Goal: Download file/media

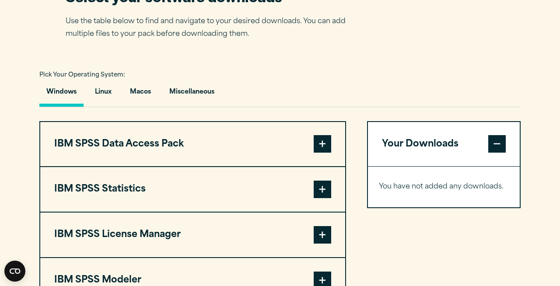
scroll to position [579, 0]
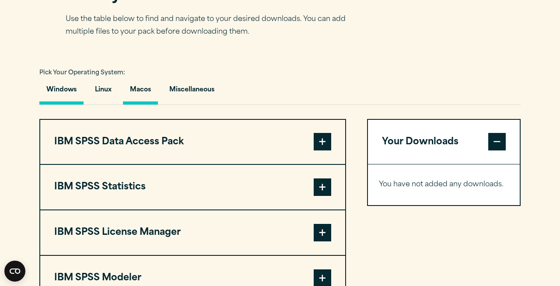
click at [147, 105] on button "Macos" at bounding box center [140, 92] width 35 height 25
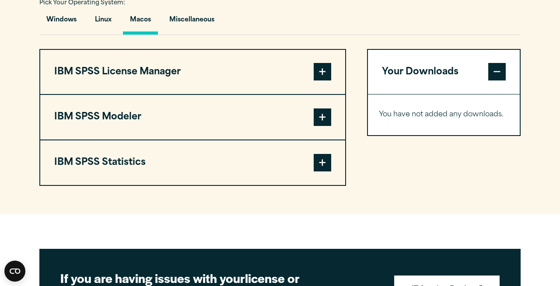
scroll to position [650, 0]
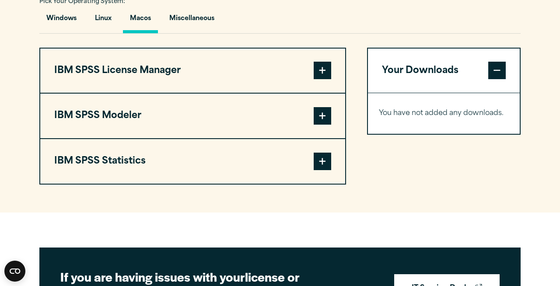
click at [328, 170] on span at bounding box center [323, 162] width 18 height 18
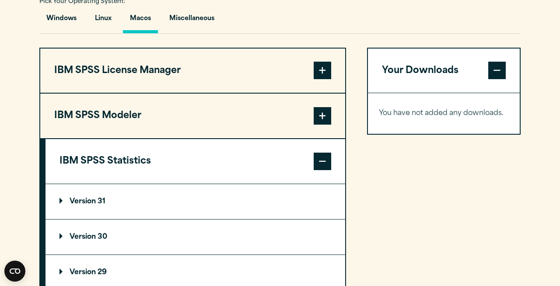
scroll to position [741, 0]
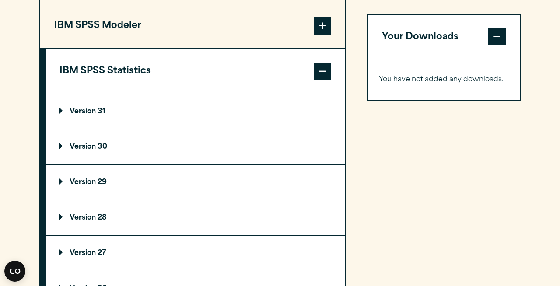
click at [91, 115] on p "Version 31" at bounding box center [83, 111] width 46 height 7
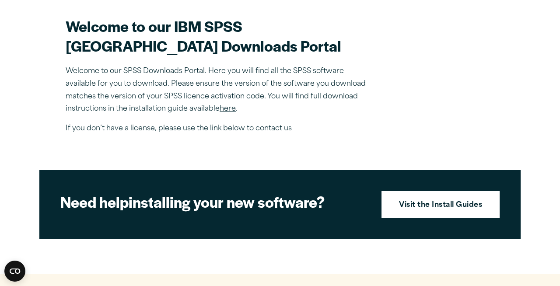
scroll to position [260, 0]
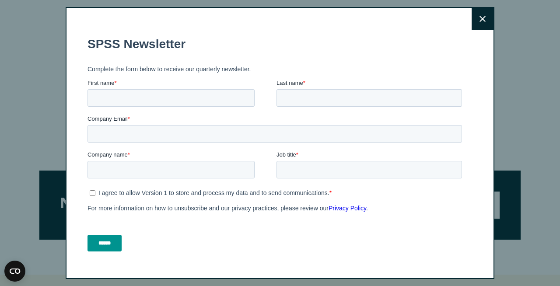
click at [441, 182] on fieldset "Company name * Job title *" at bounding box center [277, 169] width 378 height 36
click at [478, 22] on button "Close" at bounding box center [483, 19] width 22 height 22
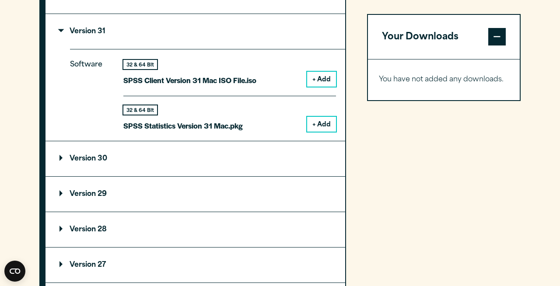
scroll to position [819, 0]
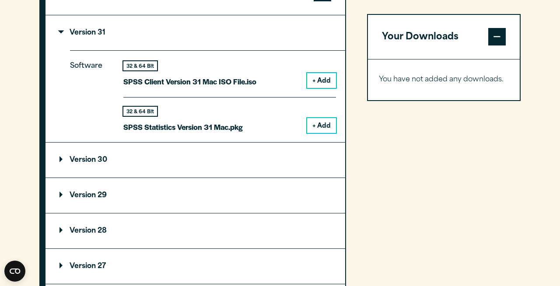
click at [139, 178] on summary "Version 30" at bounding box center [196, 160] width 300 height 35
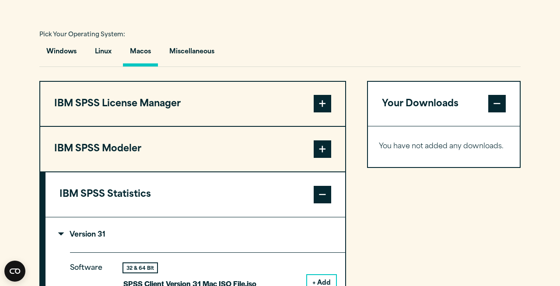
scroll to position [612, 0]
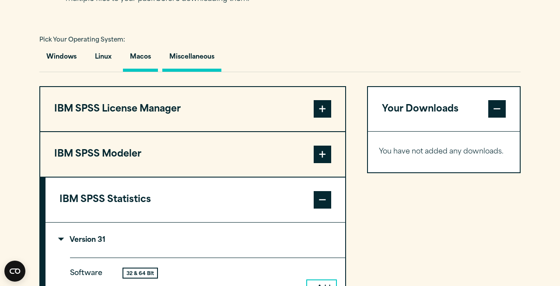
click at [186, 72] on button "Miscellaneous" at bounding box center [191, 59] width 59 height 25
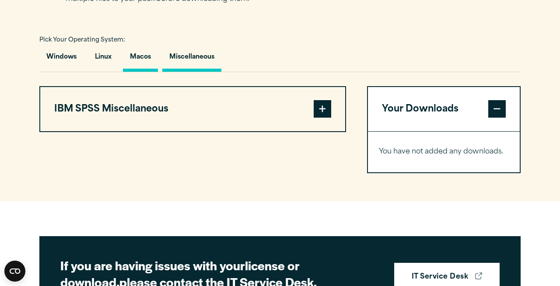
click at [152, 72] on button "Macos" at bounding box center [140, 59] width 35 height 25
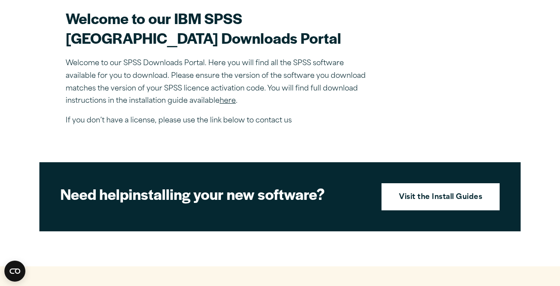
scroll to position [271, 0]
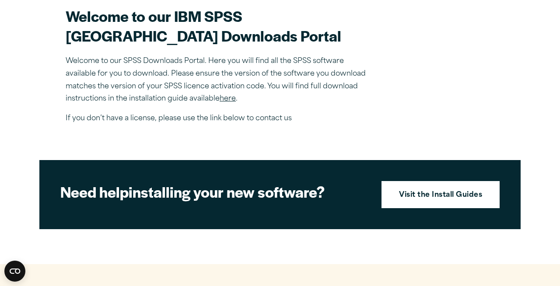
click at [233, 102] on link "here" at bounding box center [228, 98] width 16 height 7
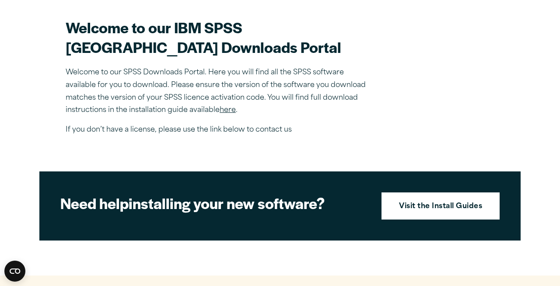
scroll to position [260, 0]
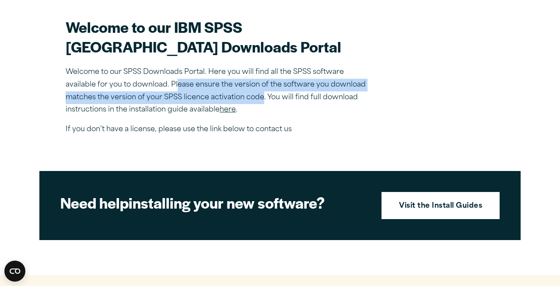
drag, startPoint x: 176, startPoint y: 107, endPoint x: 263, endPoint y: 123, distance: 88.9
click at [263, 116] on p "Welcome to our SPSS Downloads Portal. Here you will find all the SPSS software …" at bounding box center [219, 91] width 306 height 50
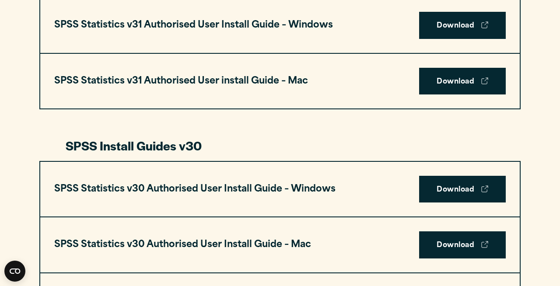
scroll to position [373, 0]
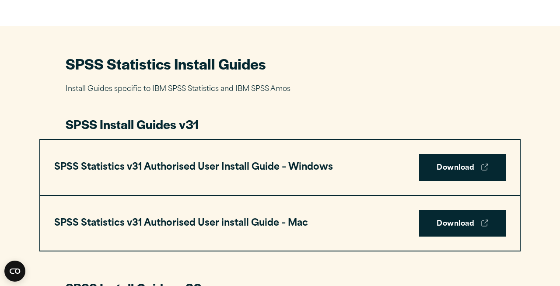
click at [300, 89] on p "Install Guides specific to IBM SPSS Statistics and IBM SPSS Amos" at bounding box center [280, 89] width 429 height 13
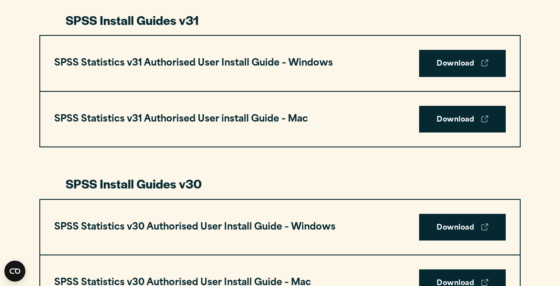
scroll to position [488, 0]
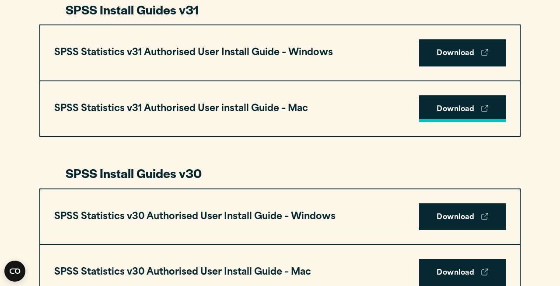
click at [435, 114] on link "Download" at bounding box center [462, 108] width 87 height 27
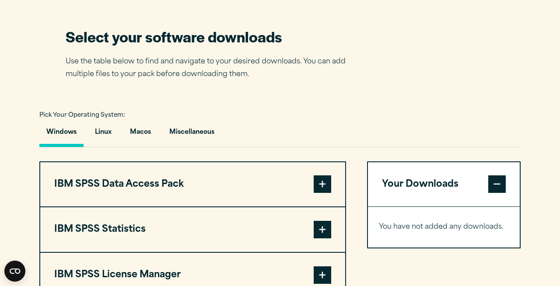
scroll to position [538, 0]
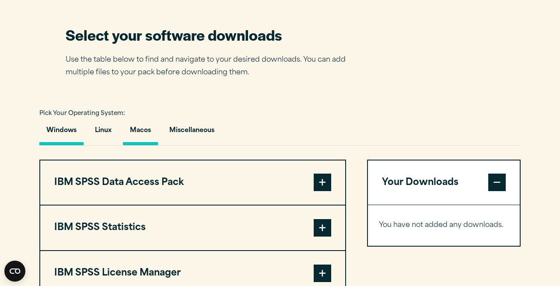
click at [149, 145] on button "Macos" at bounding box center [140, 132] width 35 height 25
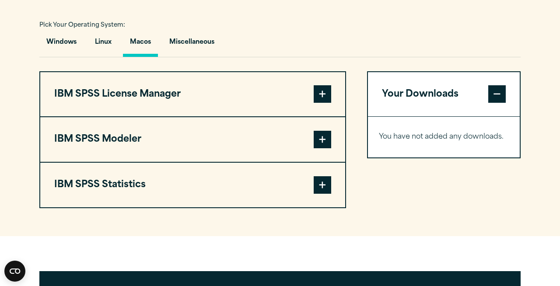
scroll to position [628, 0]
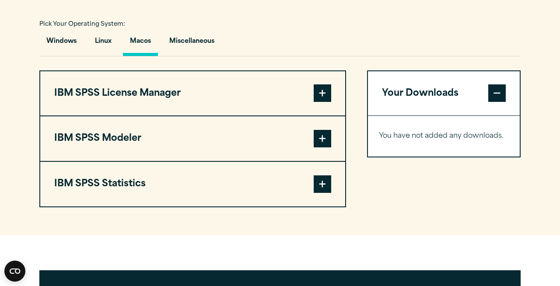
click at [262, 207] on button "IBM SPSS Statistics" at bounding box center [192, 184] width 305 height 45
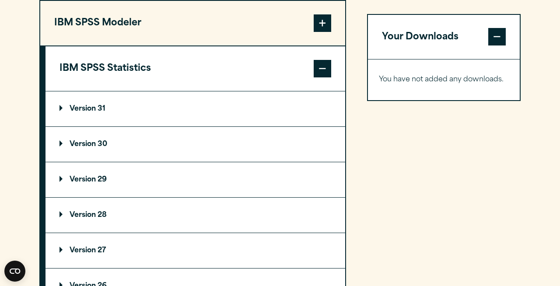
scroll to position [747, 0]
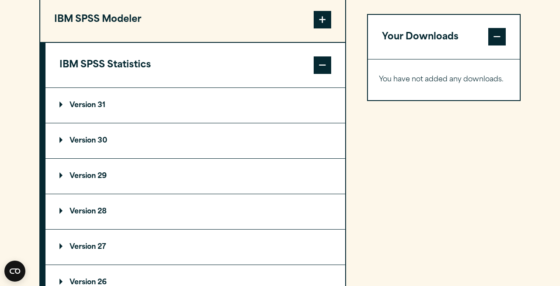
click at [115, 158] on summary "Version 30" at bounding box center [196, 140] width 300 height 35
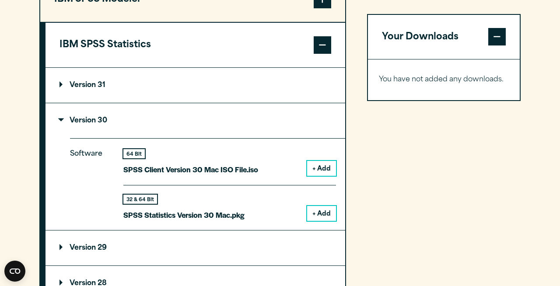
scroll to position [773, 0]
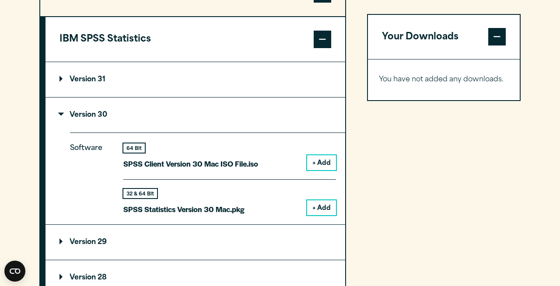
click at [320, 215] on button "+ Add" at bounding box center [321, 207] width 29 height 15
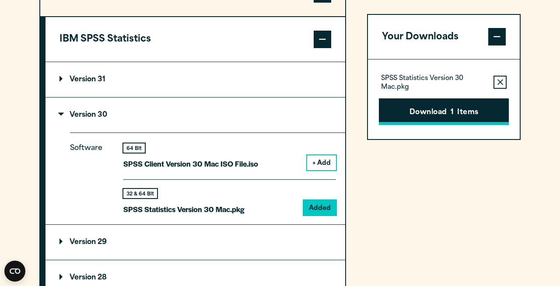
click at [420, 107] on button "Download 1 Items" at bounding box center [444, 111] width 130 height 27
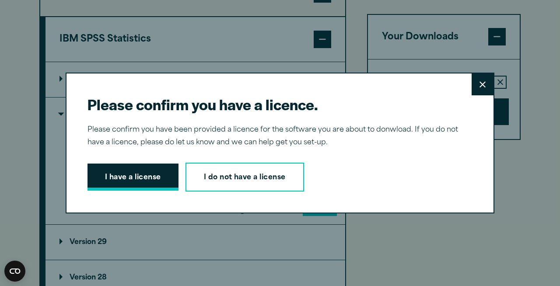
click at [137, 171] on button "I have a license" at bounding box center [133, 177] width 91 height 27
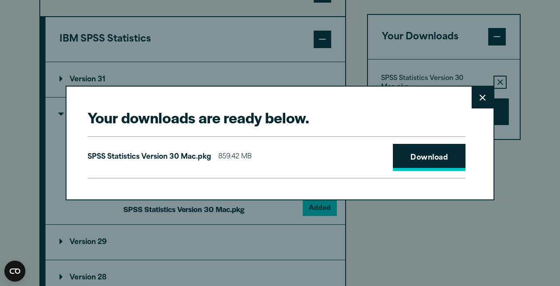
click at [420, 163] on link "Download" at bounding box center [429, 157] width 73 height 27
